Goal: Information Seeking & Learning: Learn about a topic

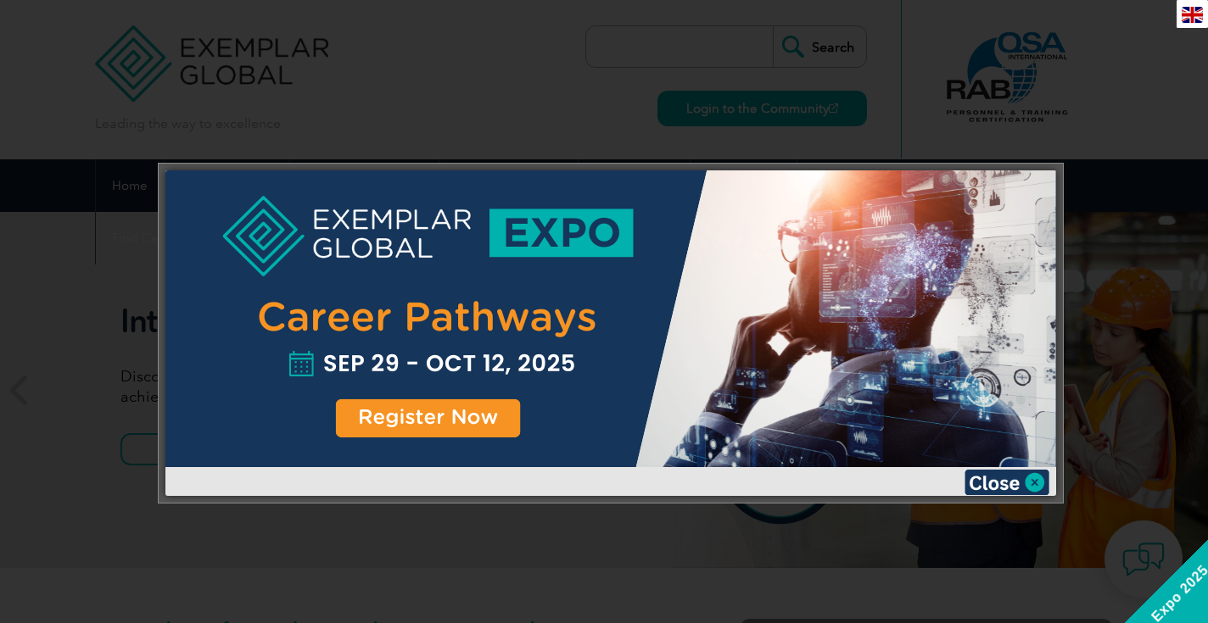
click at [494, 416] on div at bounding box center [610, 318] width 891 height 297
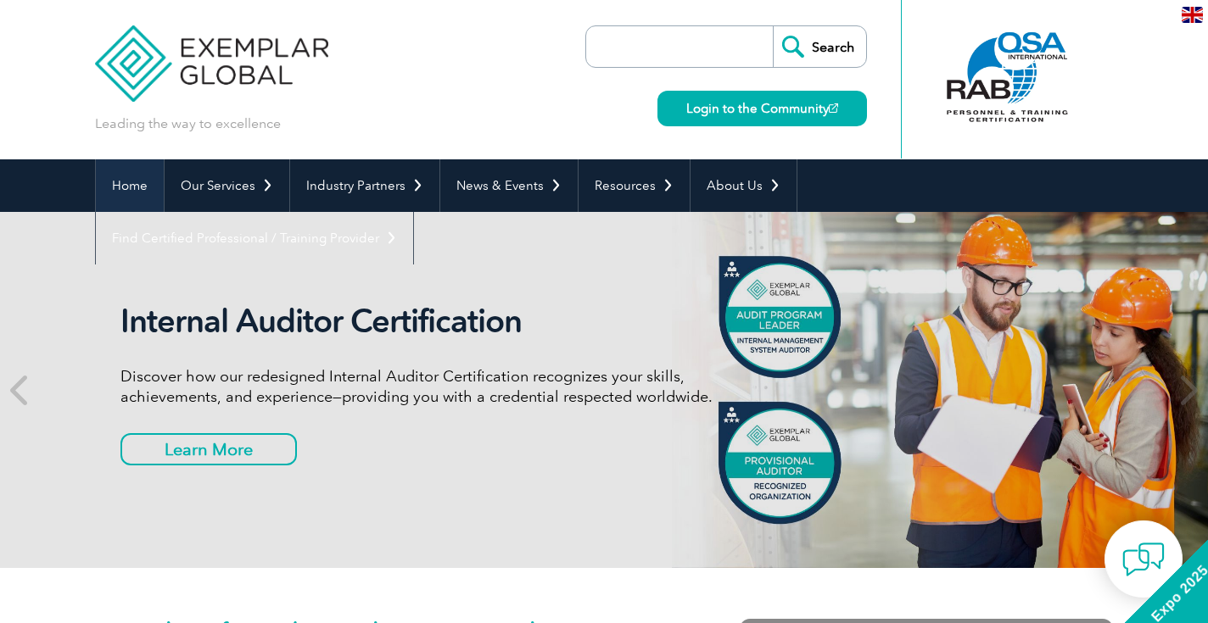
click at [138, 195] on link "Home" at bounding box center [130, 185] width 68 height 53
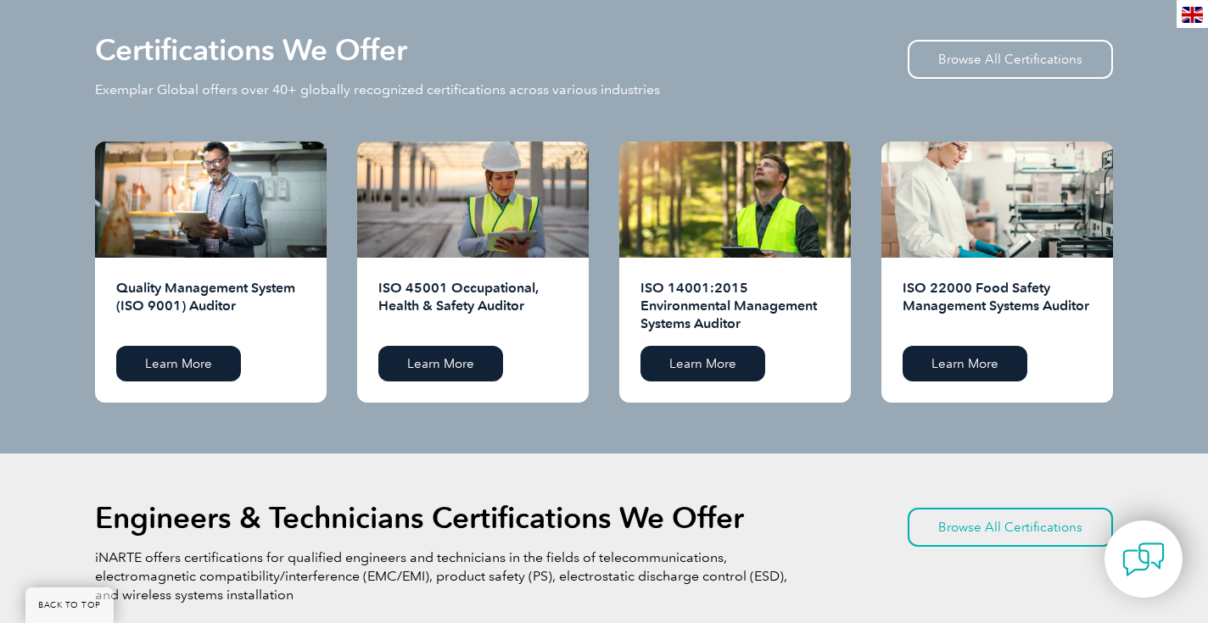
scroll to position [1701, 0]
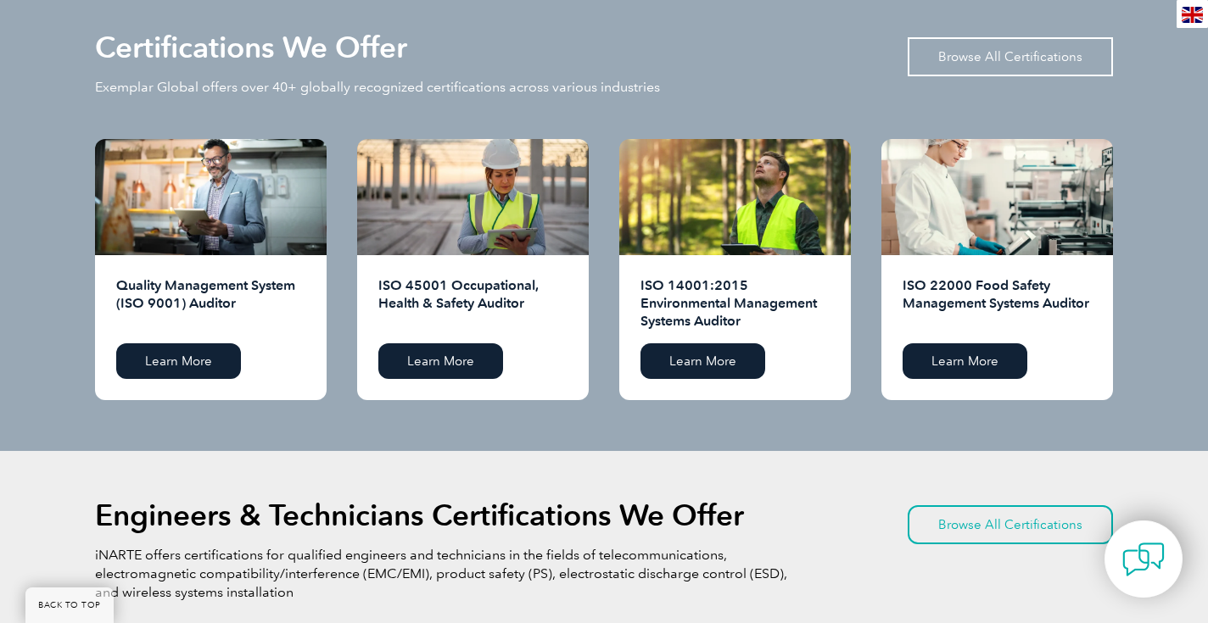
click at [1009, 42] on link "Browse All Certifications" at bounding box center [1010, 56] width 205 height 39
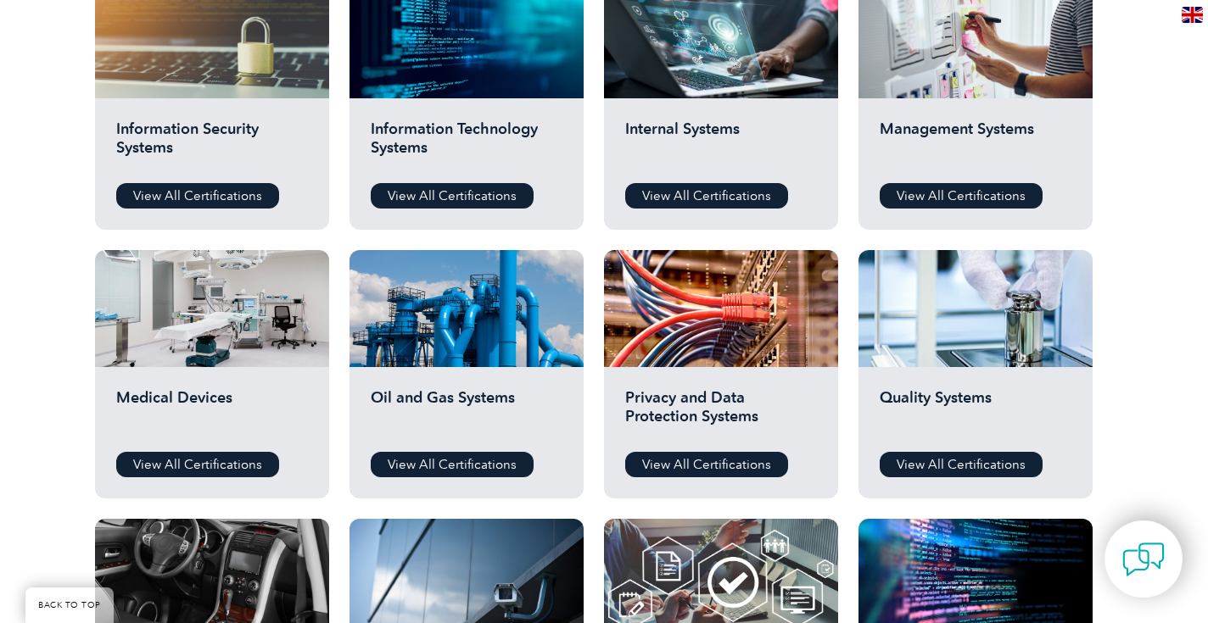
scroll to position [867, 0]
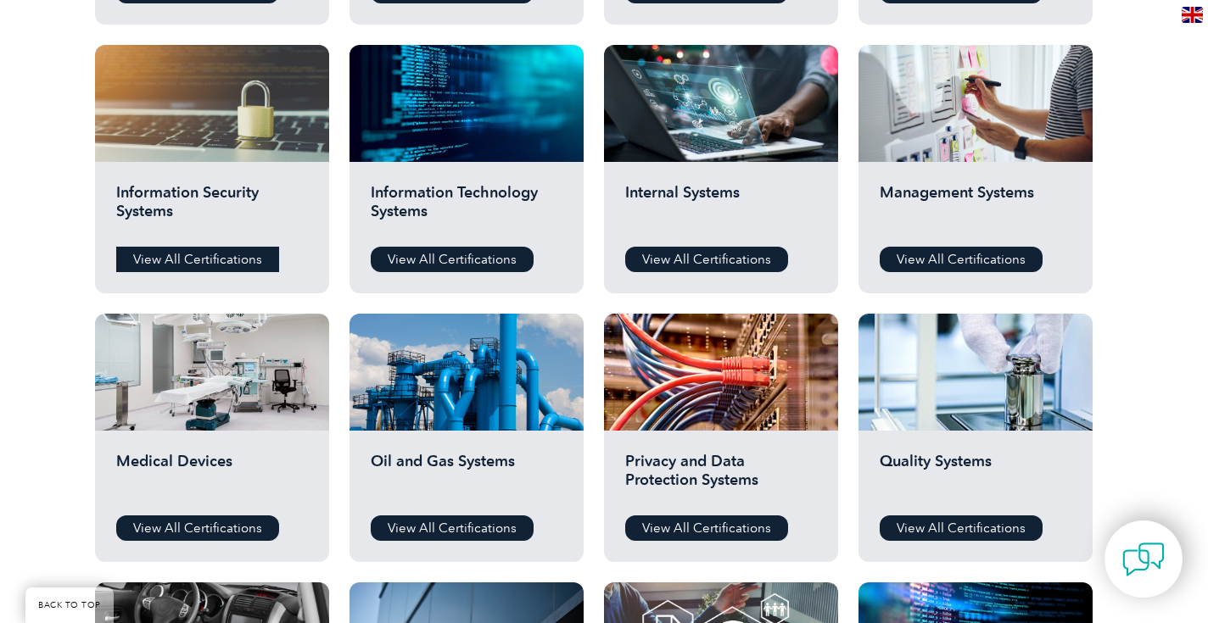
click at [204, 263] on link "View All Certifications" at bounding box center [197, 259] width 163 height 25
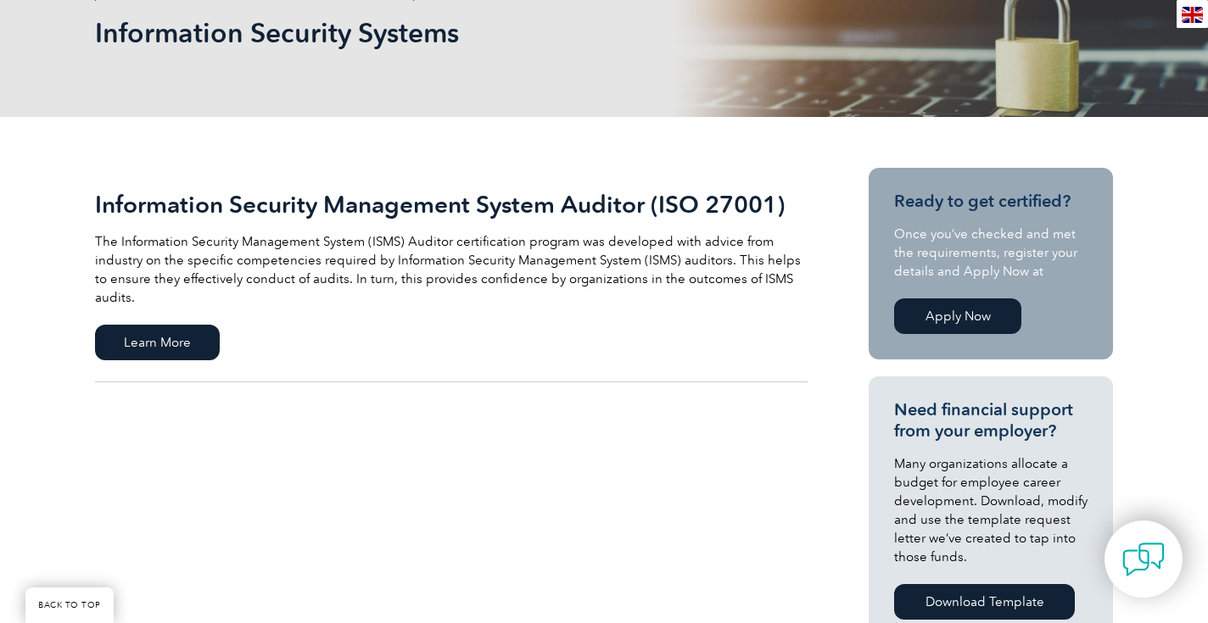
scroll to position [273, 0]
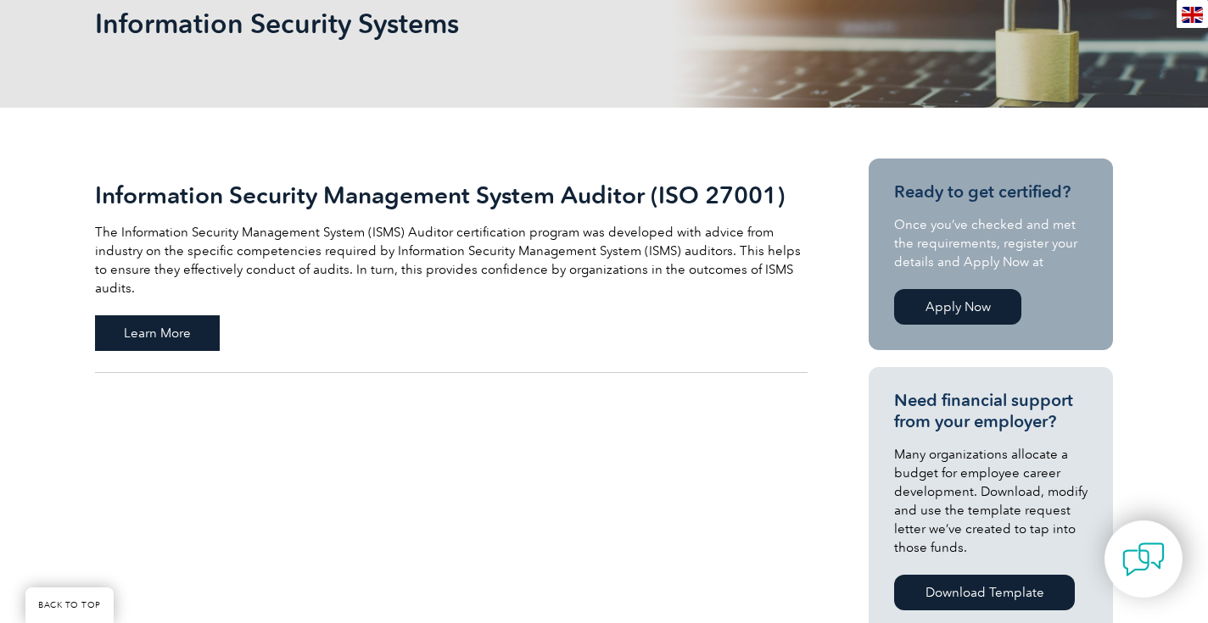
click at [171, 316] on span "Learn More" at bounding box center [157, 334] width 125 height 36
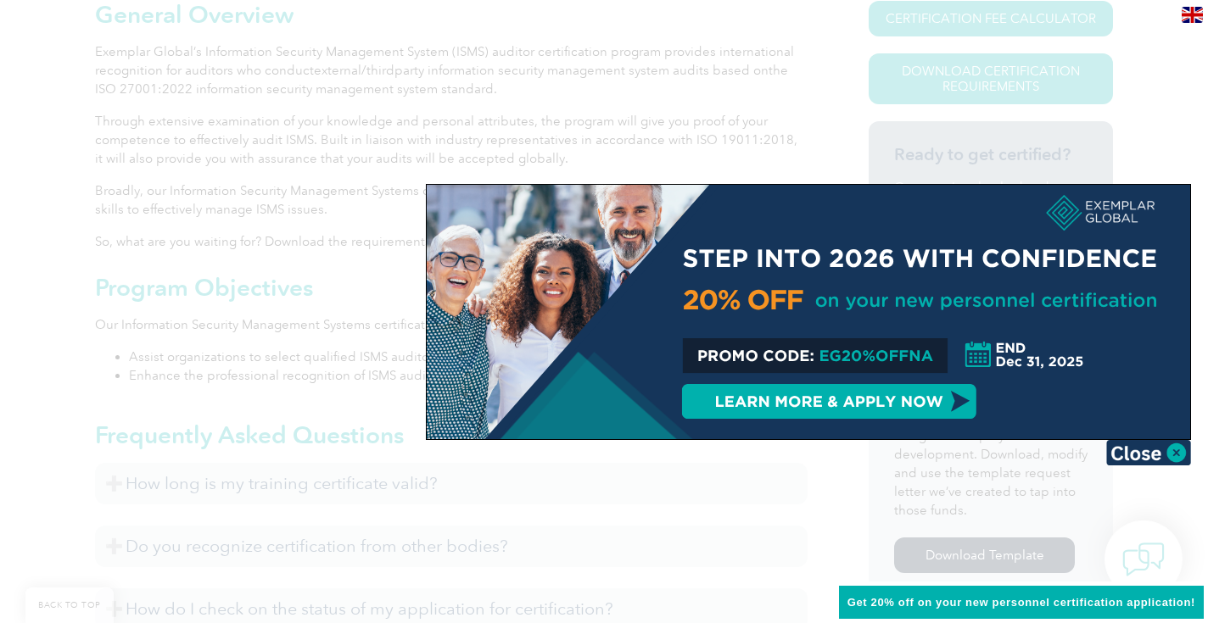
scroll to position [461, 0]
click at [1186, 462] on img at bounding box center [1148, 452] width 85 height 25
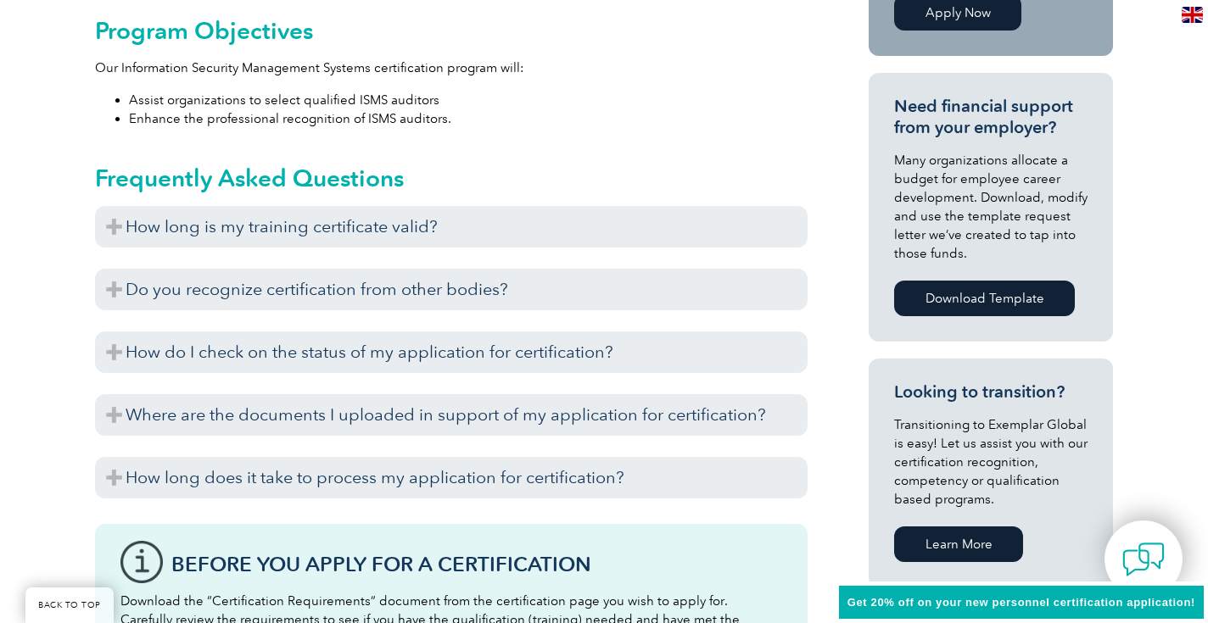
scroll to position [763, 0]
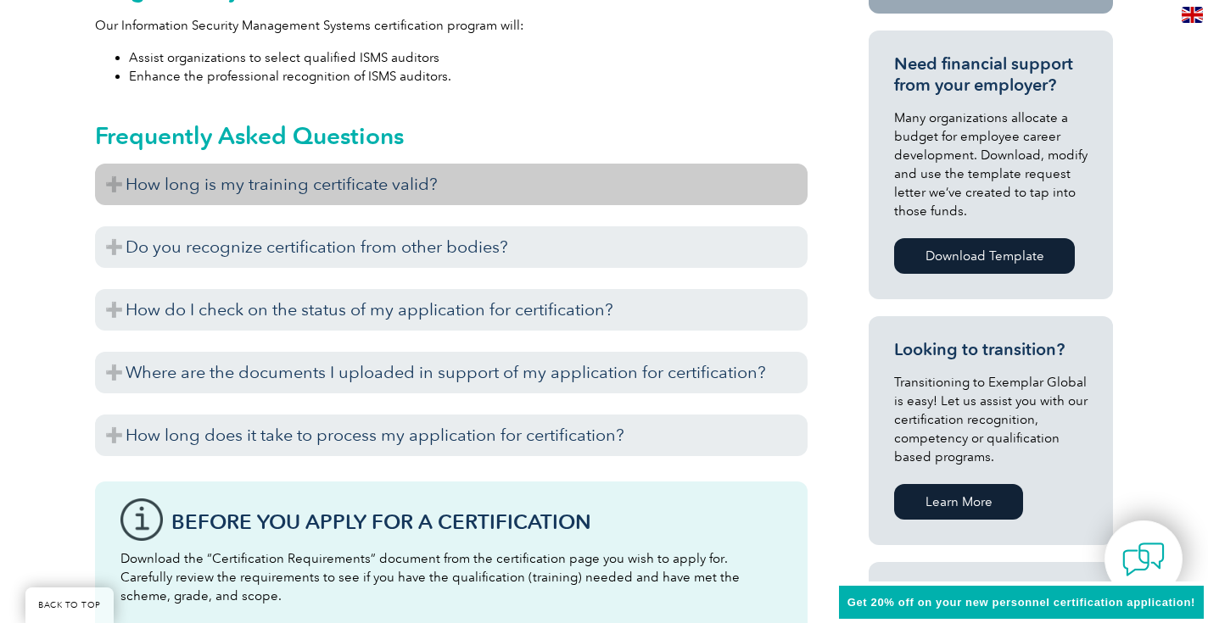
click at [128, 176] on h3 "How long is my training certificate valid?" at bounding box center [451, 185] width 712 height 42
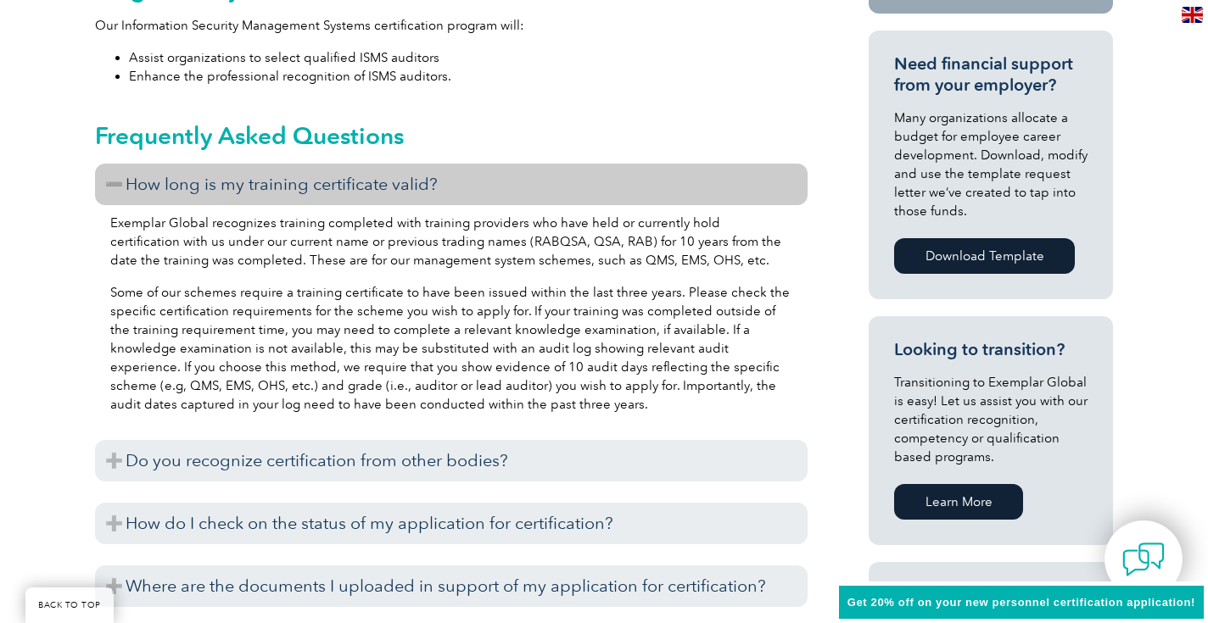
click at [128, 175] on h3 "How long is my training certificate valid?" at bounding box center [451, 185] width 712 height 42
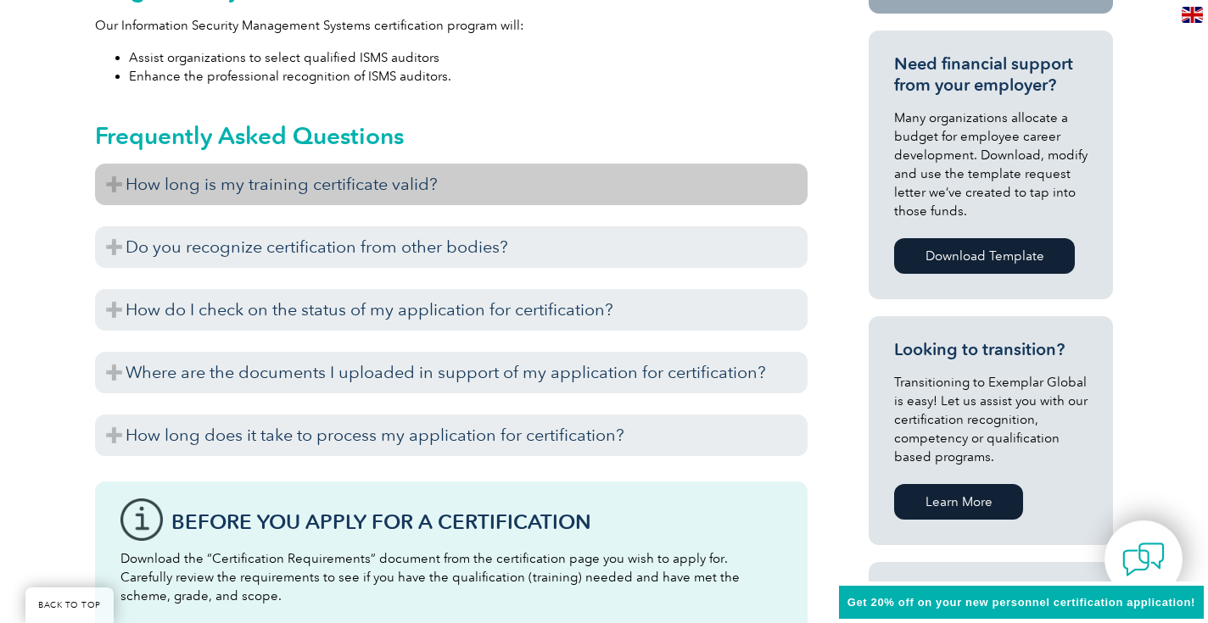
click at [130, 183] on h3 "How long is my training certificate valid?" at bounding box center [451, 185] width 712 height 42
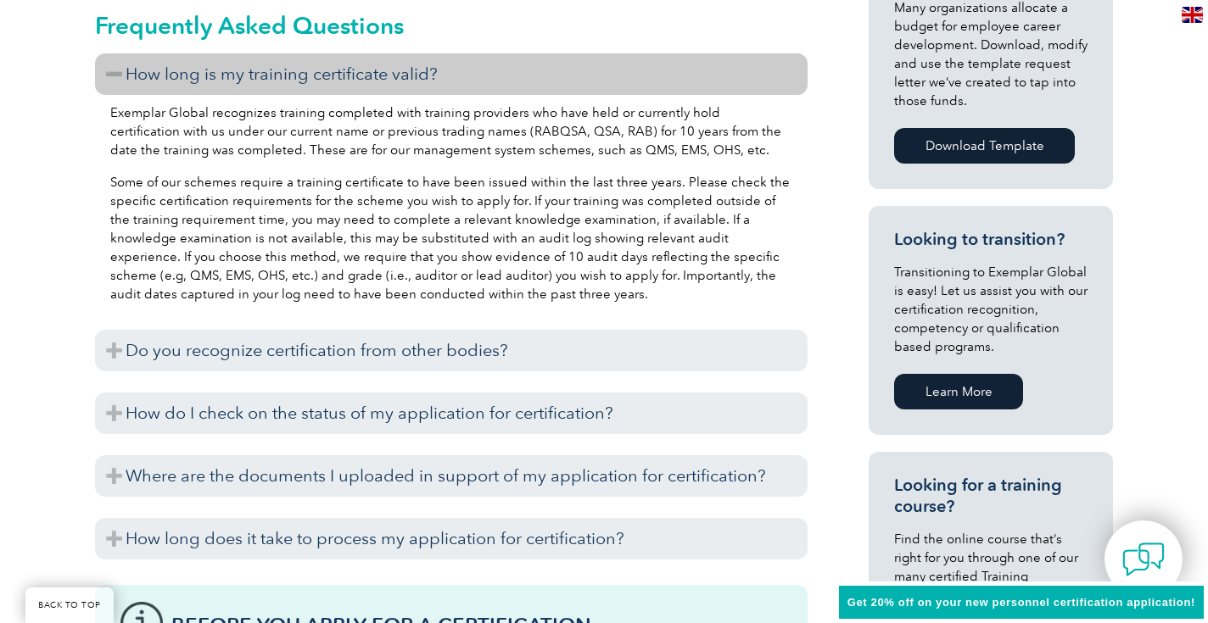
scroll to position [876, 0]
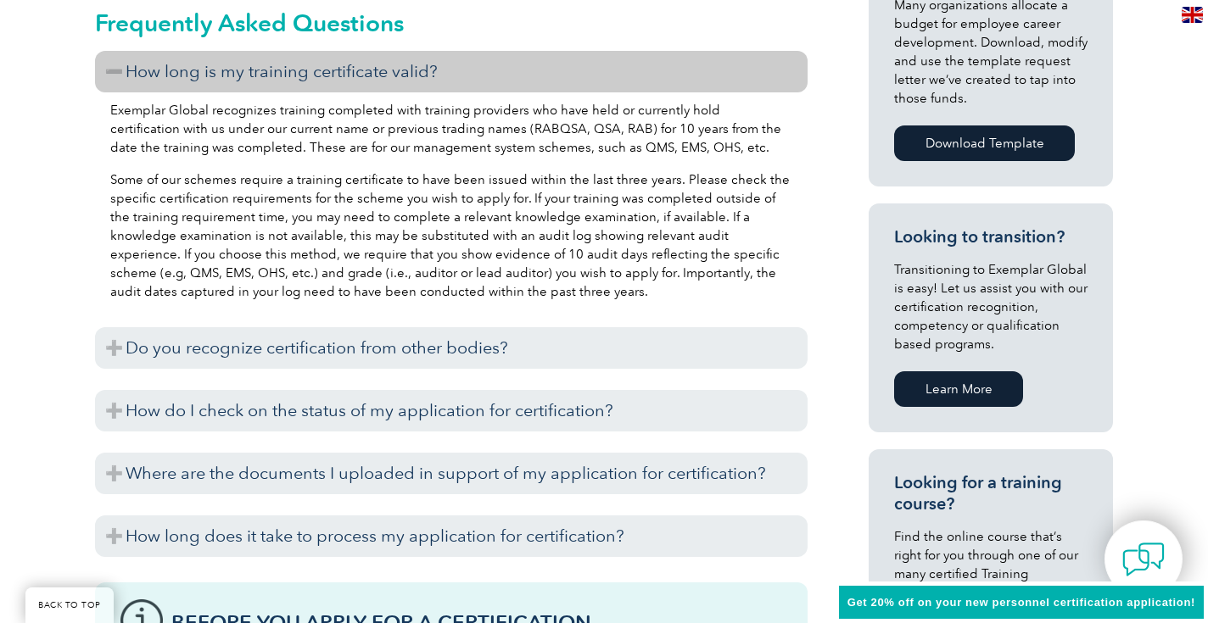
click at [159, 71] on h3 "How long is my training certificate valid?" at bounding box center [451, 72] width 712 height 42
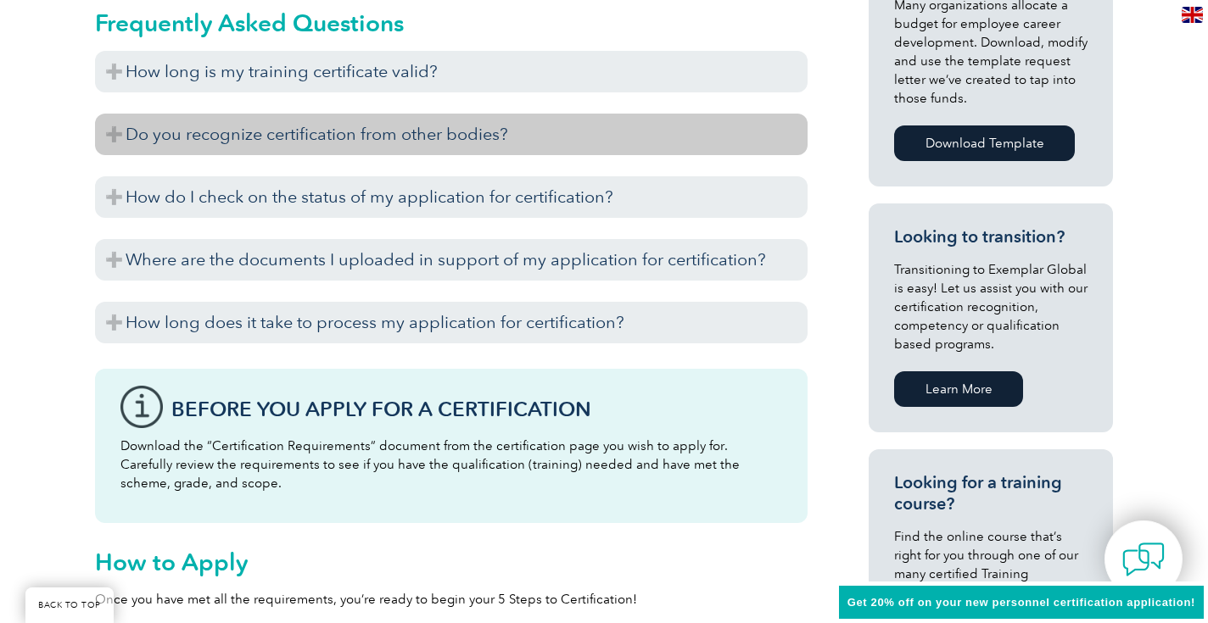
click at [148, 142] on h3 "Do you recognize certification from other bodies?" at bounding box center [451, 135] width 712 height 42
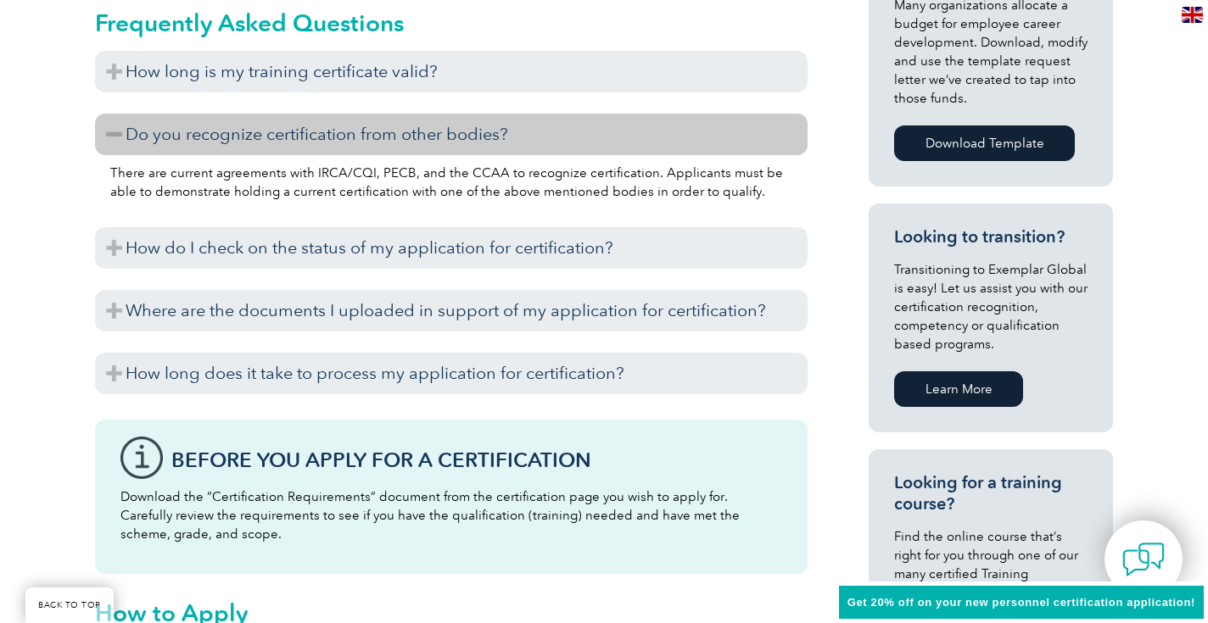
click at [148, 142] on h3 "Do you recognize certification from other bodies?" at bounding box center [451, 135] width 712 height 42
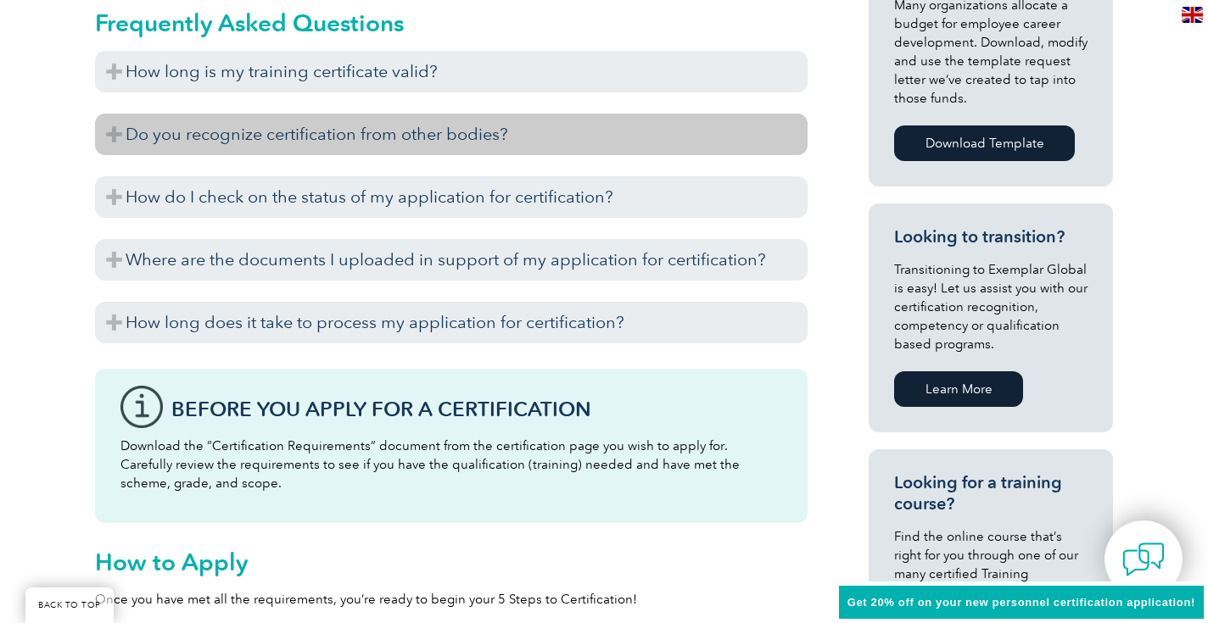
click at [148, 142] on h3 "Do you recognize certification from other bodies?" at bounding box center [451, 135] width 712 height 42
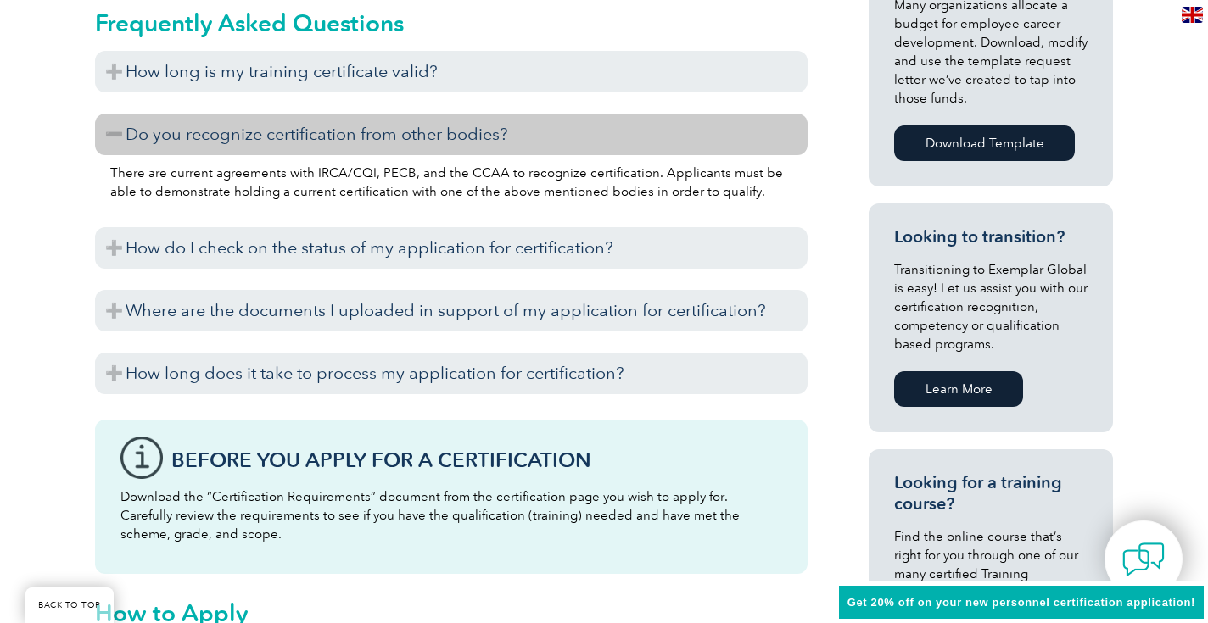
click at [151, 135] on h3 "Do you recognize certification from other bodies?" at bounding box center [451, 135] width 712 height 42
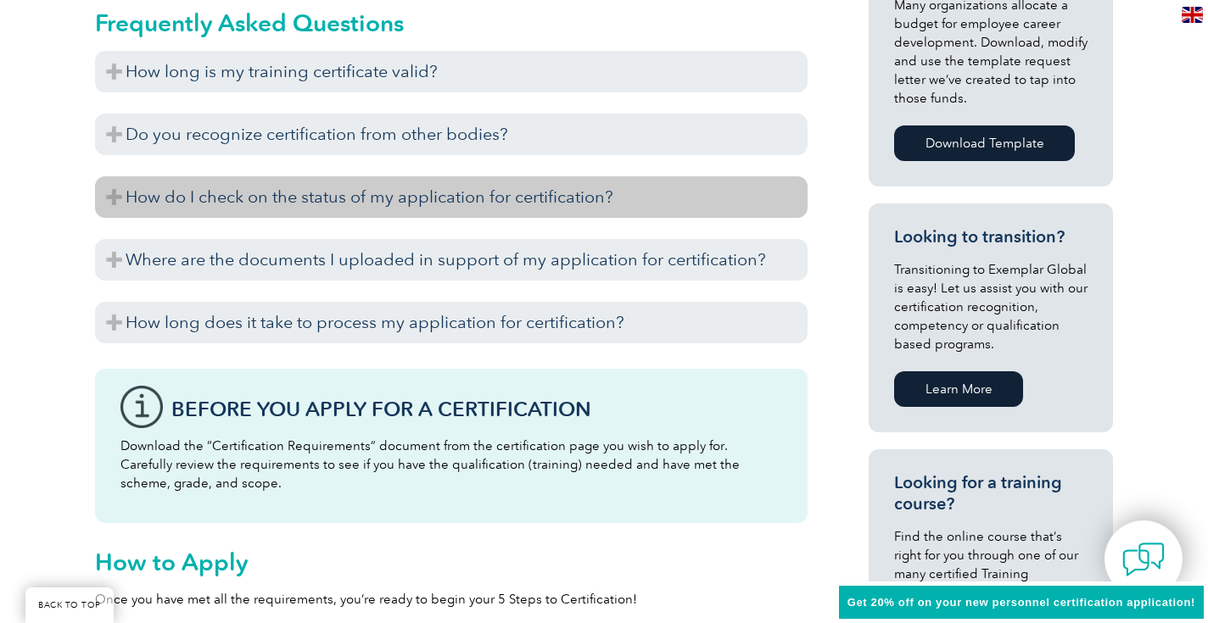
click at [151, 197] on h3 "How do I check on the status of my application for certification?" at bounding box center [451, 197] width 712 height 42
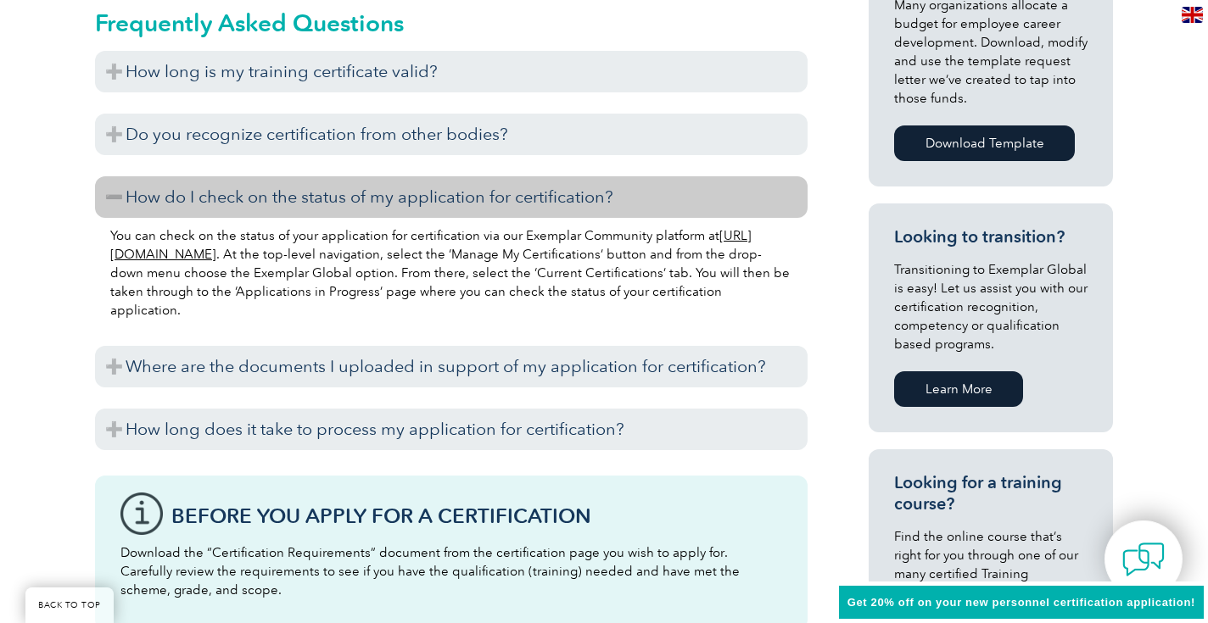
click at [151, 197] on h3 "How do I check on the status of my application for certification?" at bounding box center [451, 197] width 712 height 42
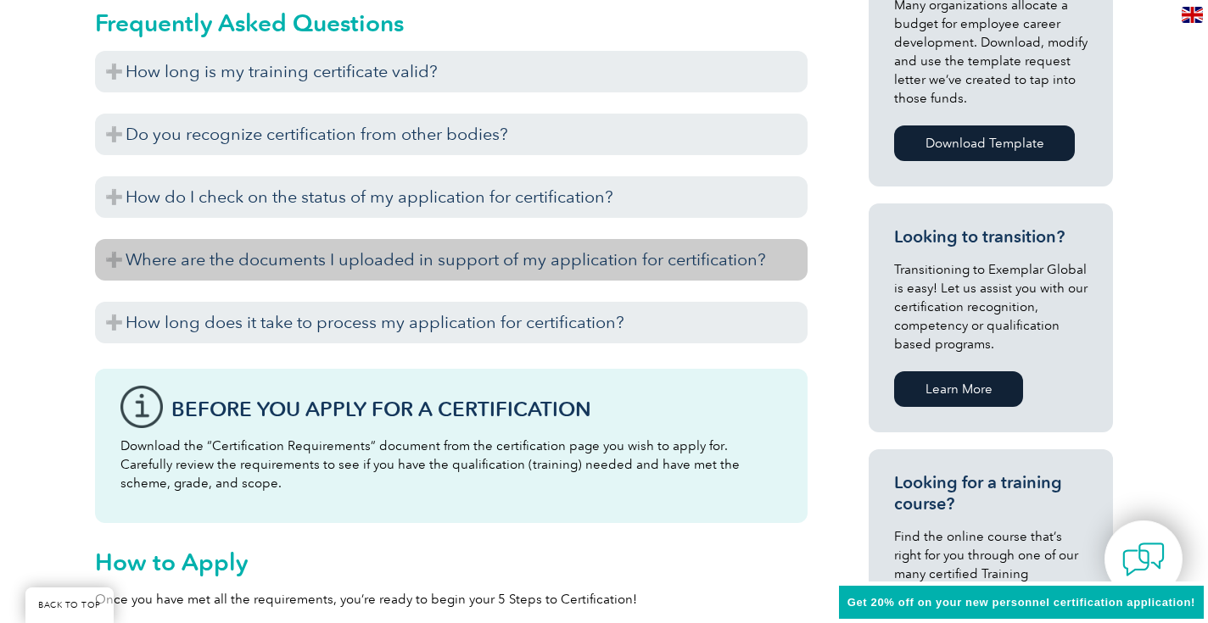
click at [148, 257] on h3 "Where are the documents I uploaded in support of my application for certificati…" at bounding box center [451, 260] width 712 height 42
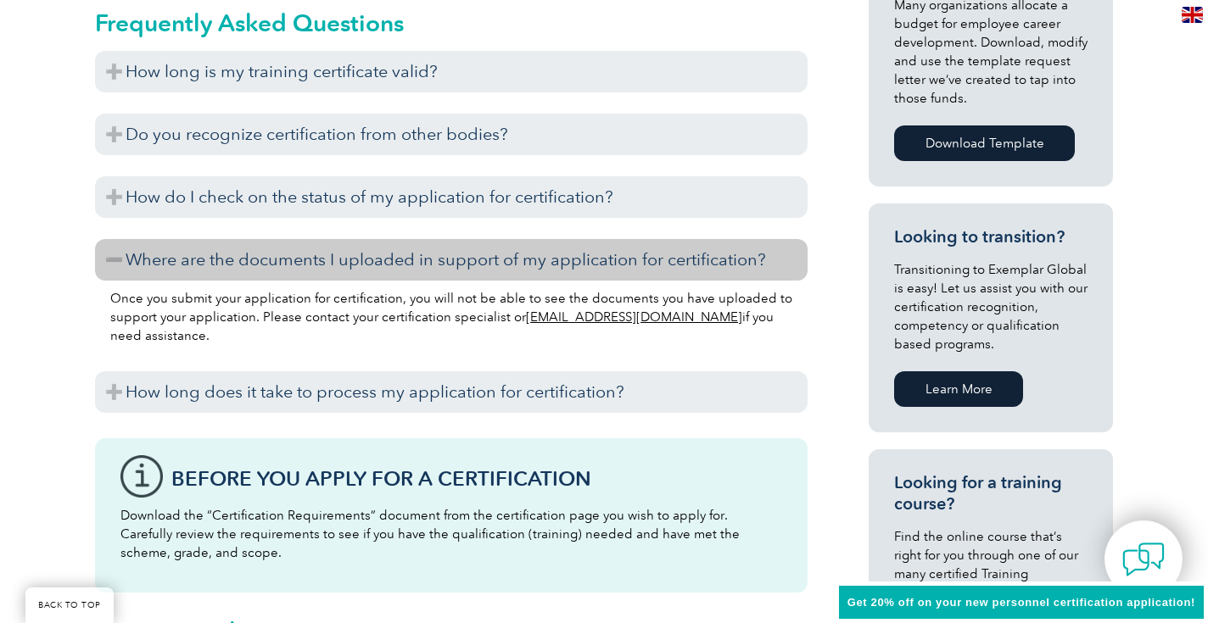
click at [148, 258] on h3 "Where are the documents I uploaded in support of my application for certificati…" at bounding box center [451, 260] width 712 height 42
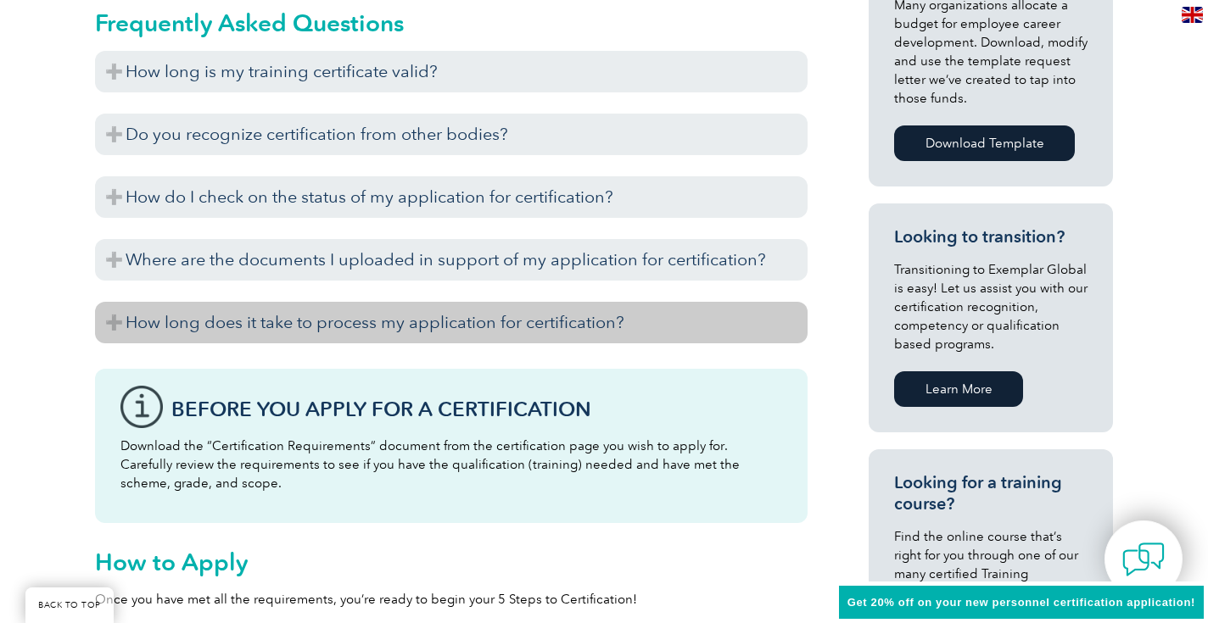
click at [157, 320] on h3 "How long does it take to process my application for certification?" at bounding box center [451, 323] width 712 height 42
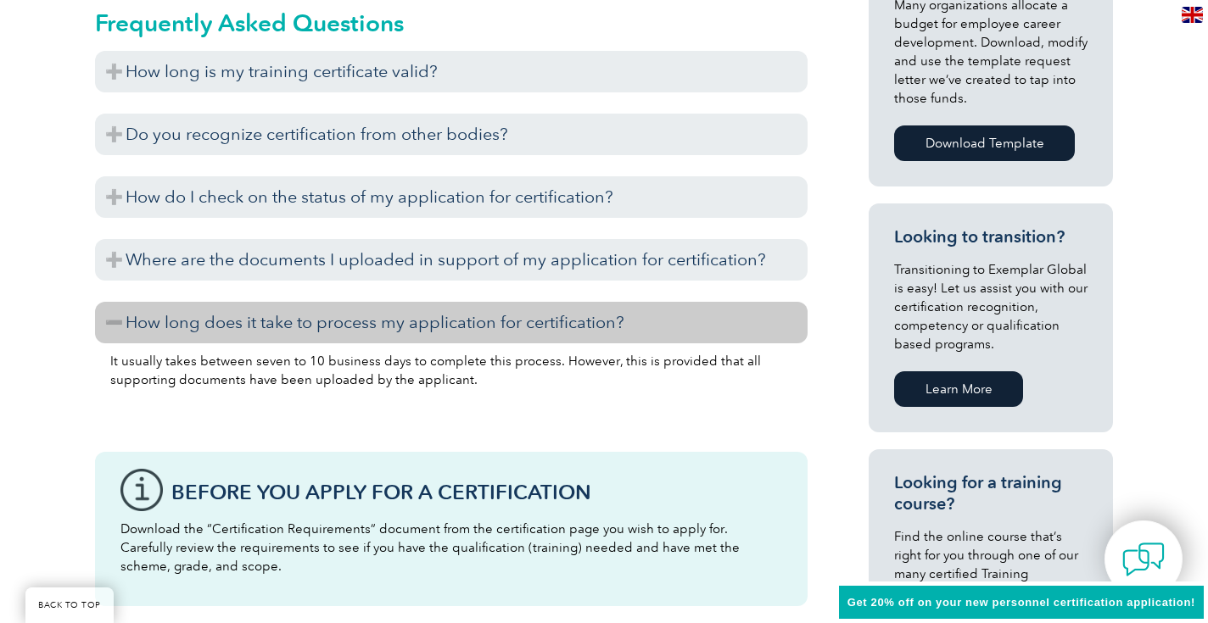
click at [157, 320] on h3 "How long does it take to process my application for certification?" at bounding box center [451, 323] width 712 height 42
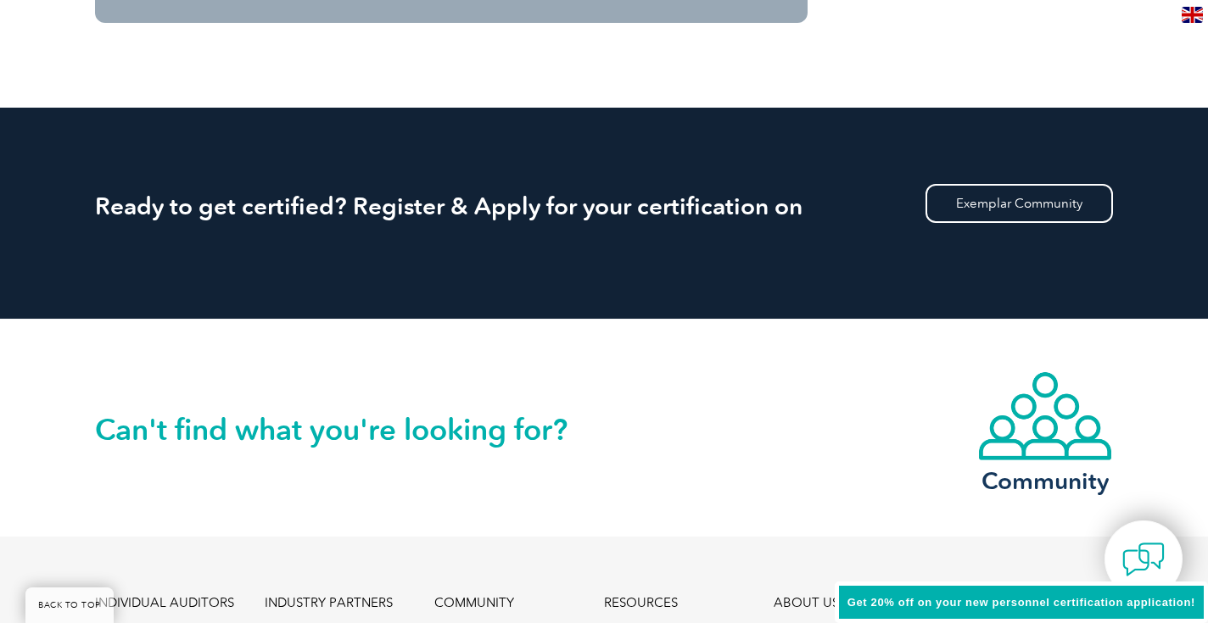
scroll to position [1835, 0]
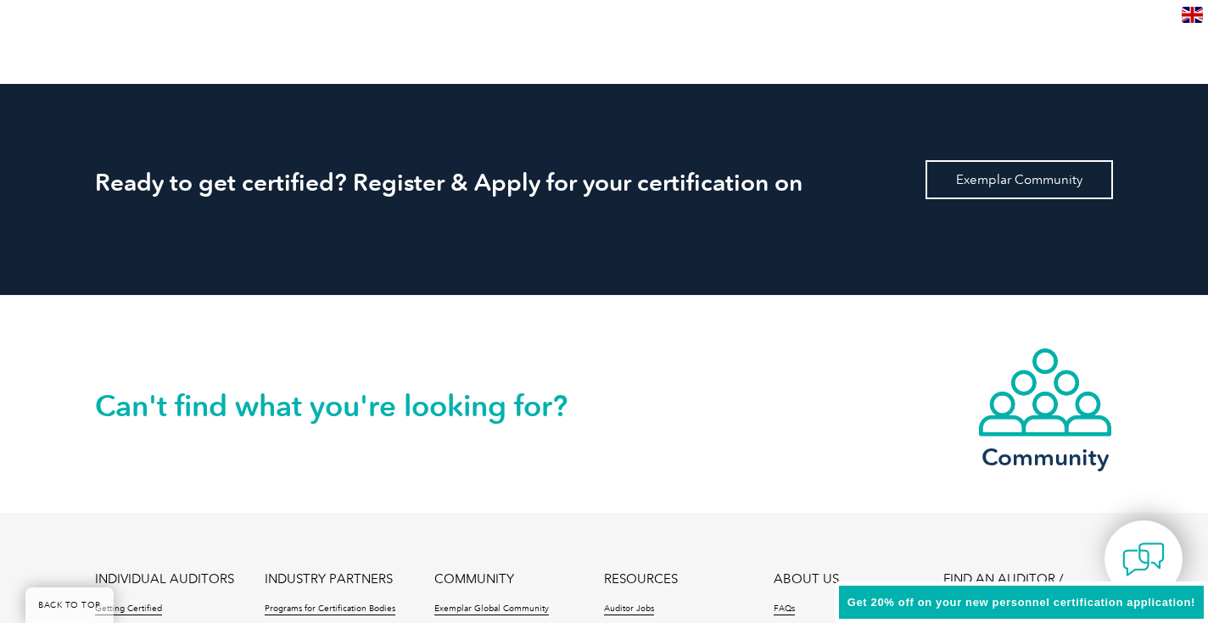
click at [977, 189] on link "Exemplar Community" at bounding box center [1018, 179] width 187 height 39
